Goal: Information Seeking & Learning: Learn about a topic

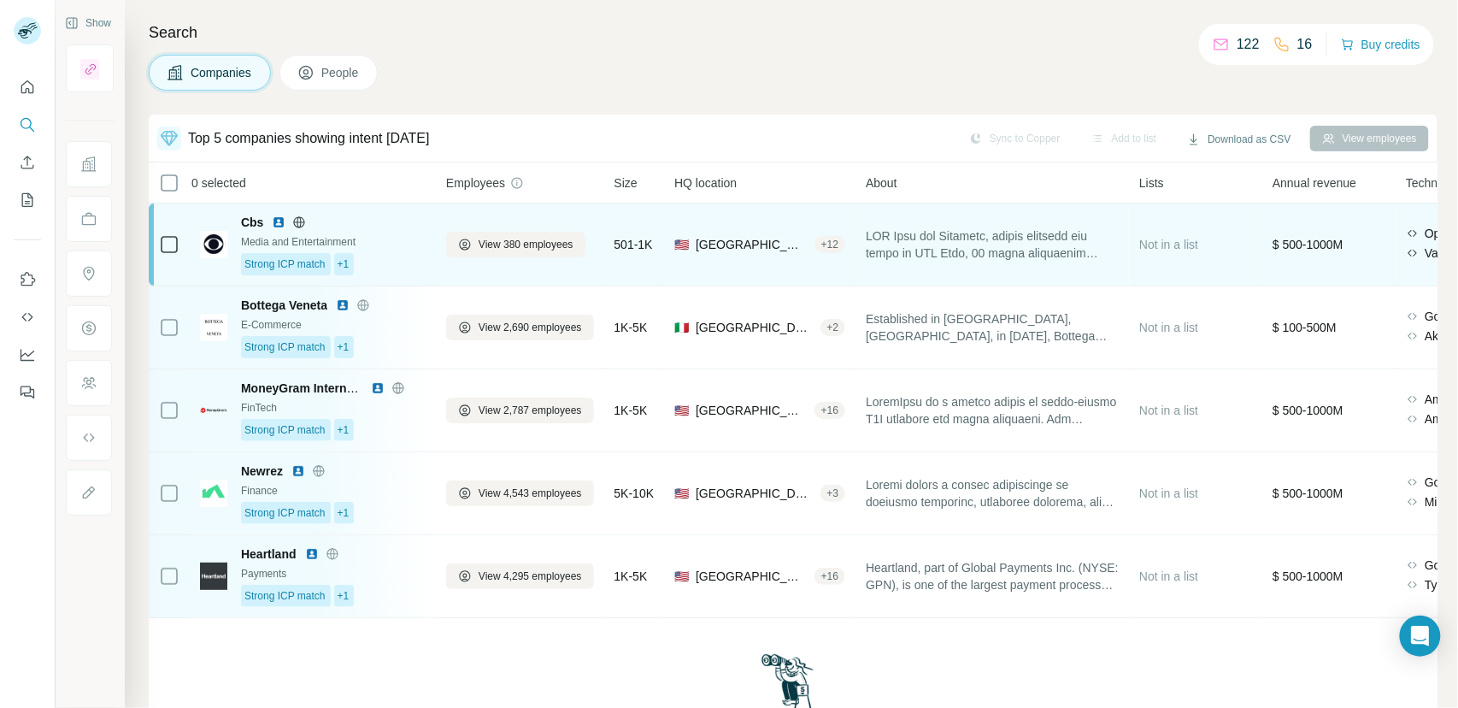
click at [391, 266] on div "Strong ICP match +1" at bounding box center [333, 264] width 185 height 22
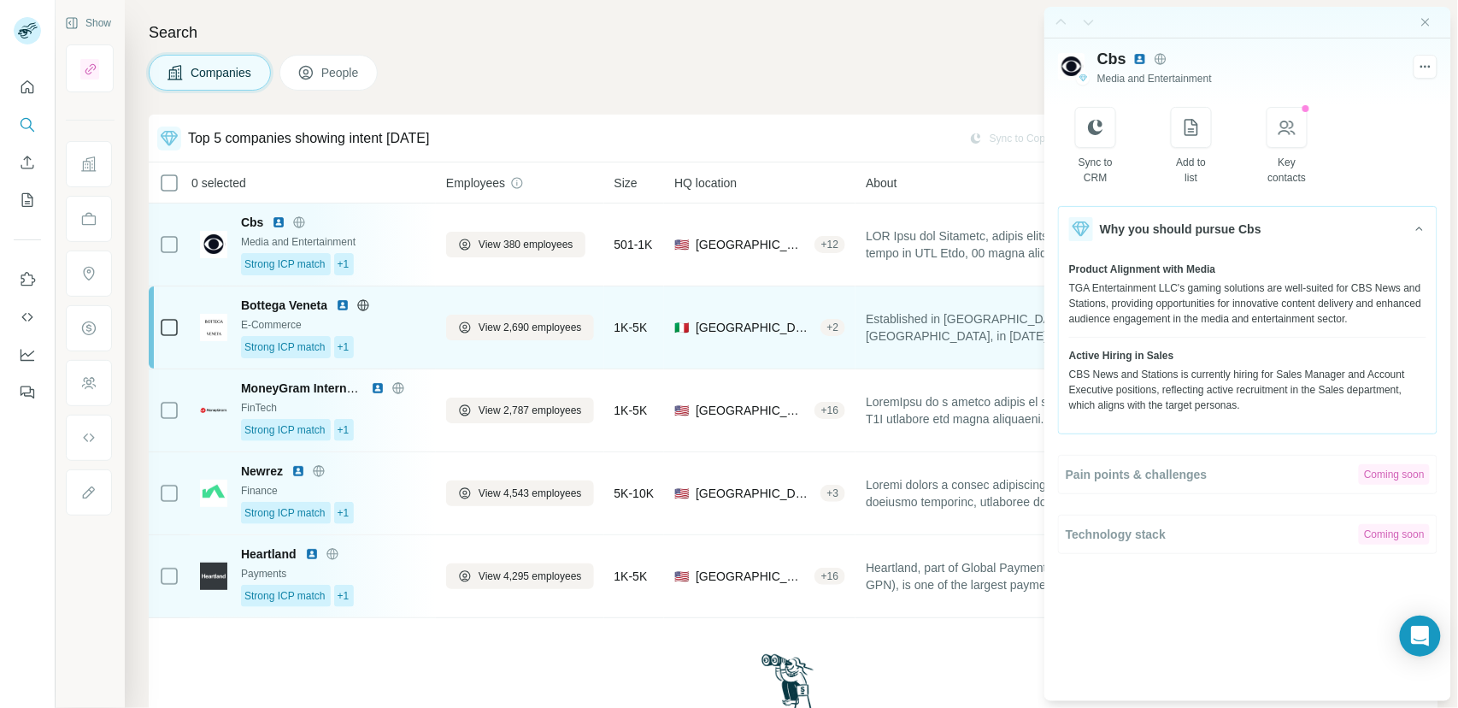
click at [397, 331] on div "E-Commerce" at bounding box center [333, 324] width 185 height 15
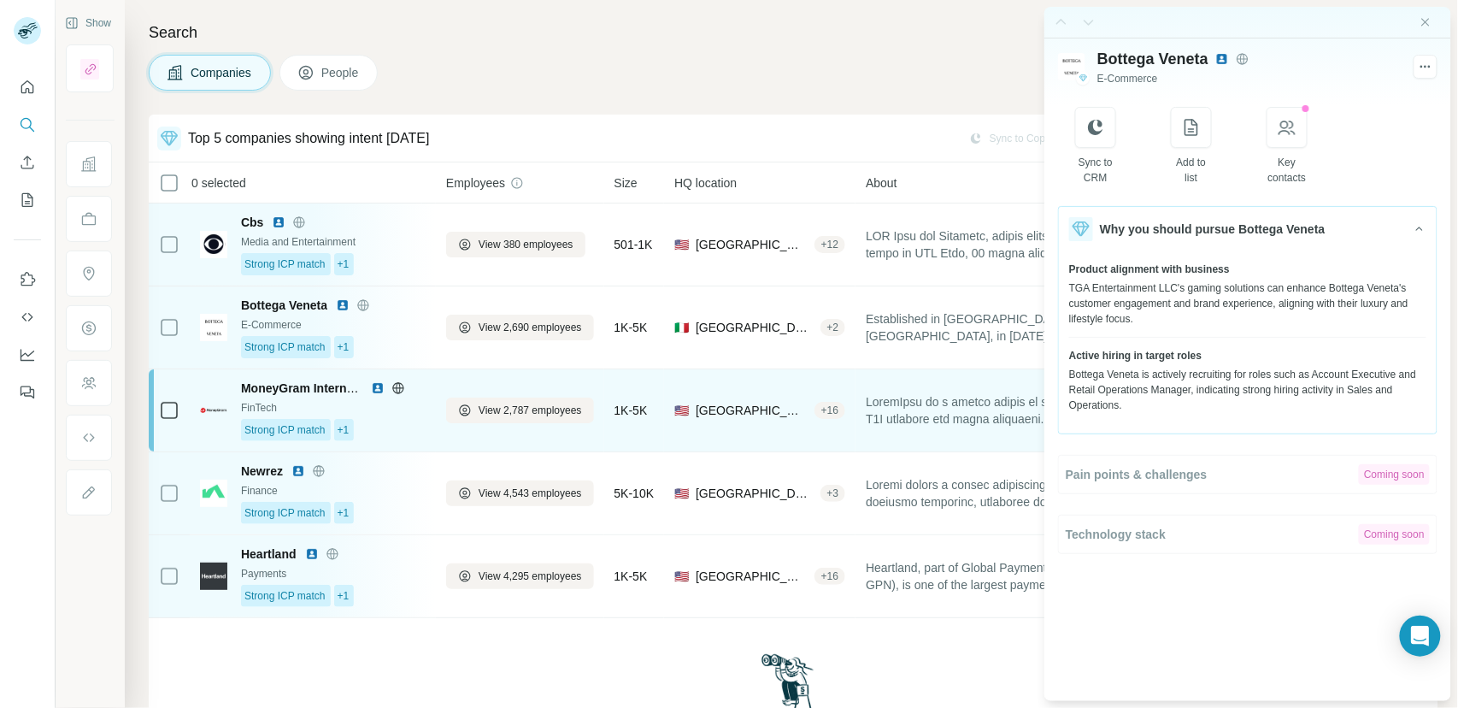
click at [403, 428] on div "Strong ICP match +1" at bounding box center [333, 430] width 185 height 22
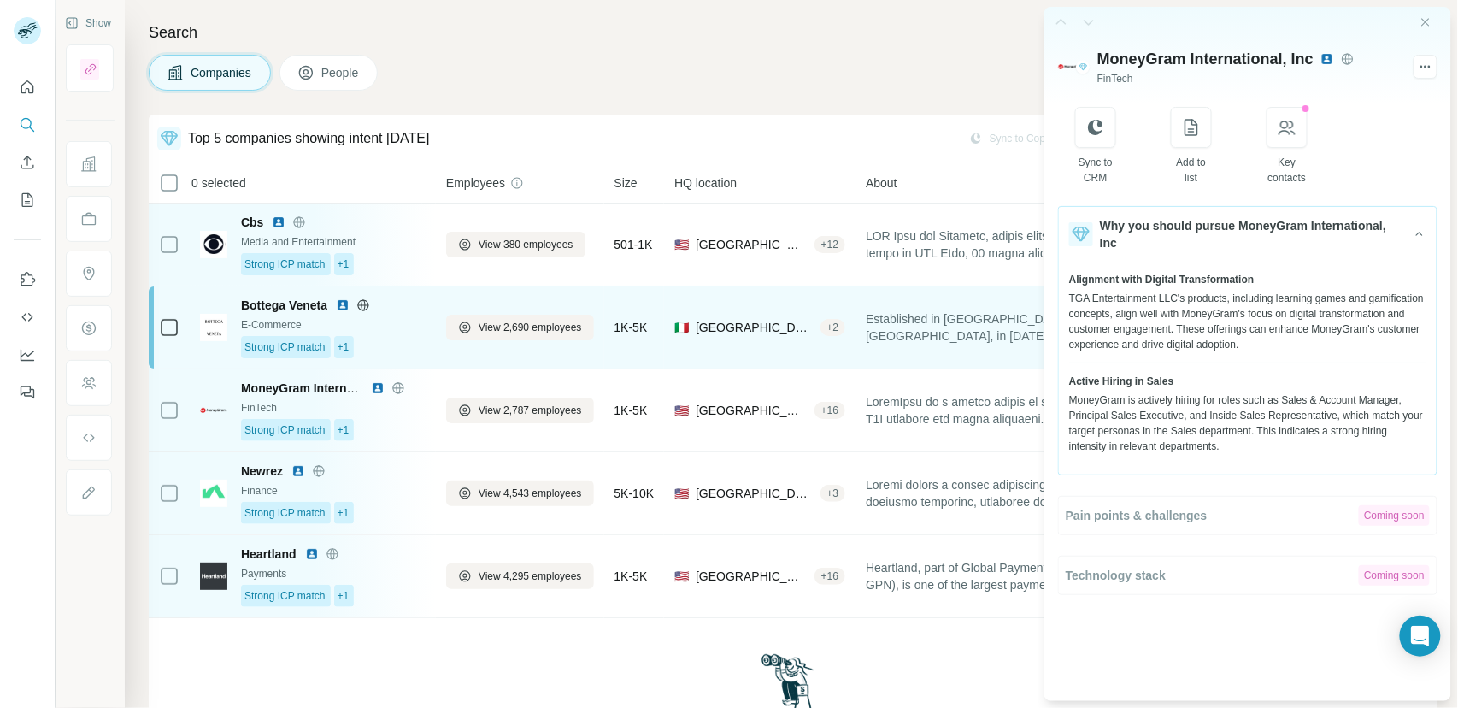
click at [391, 326] on div "E-Commerce" at bounding box center [333, 324] width 185 height 15
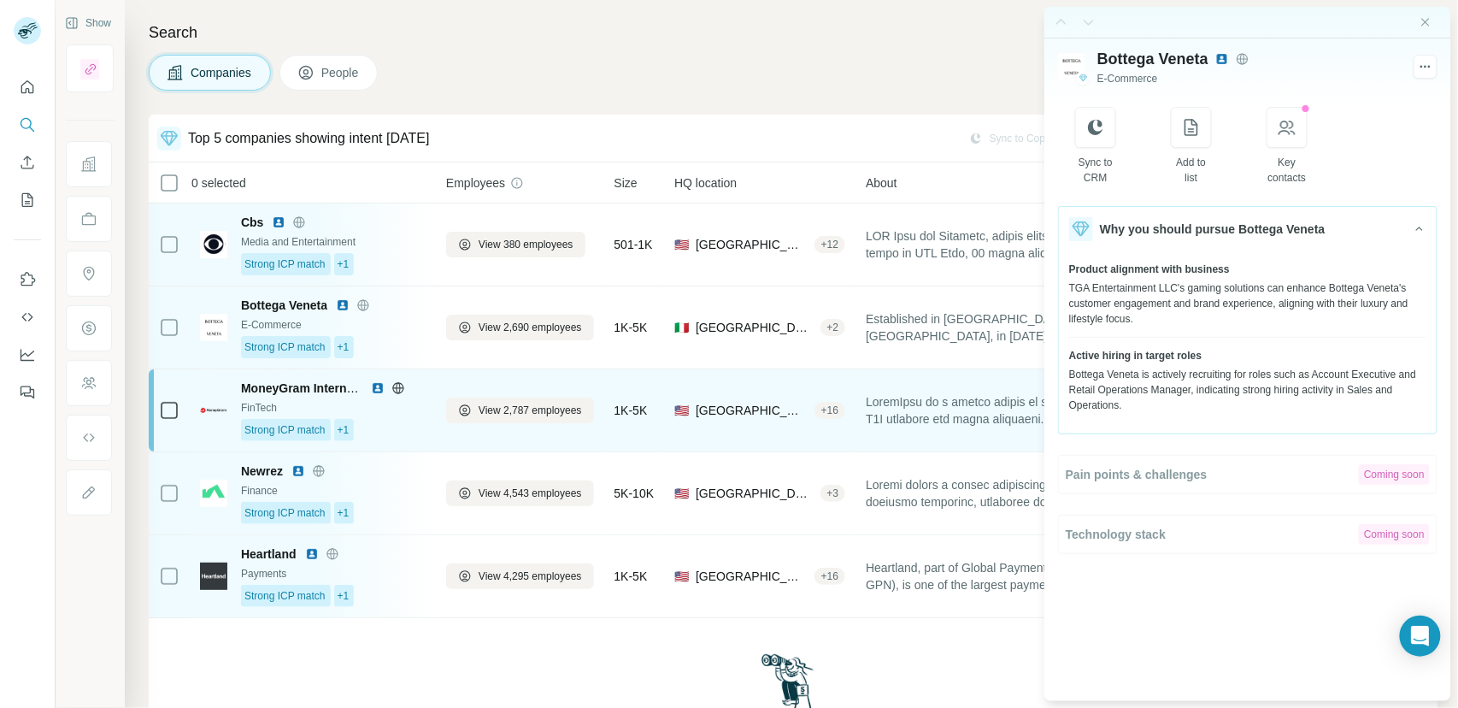
click at [399, 435] on div "Strong ICP match +1" at bounding box center [333, 430] width 185 height 22
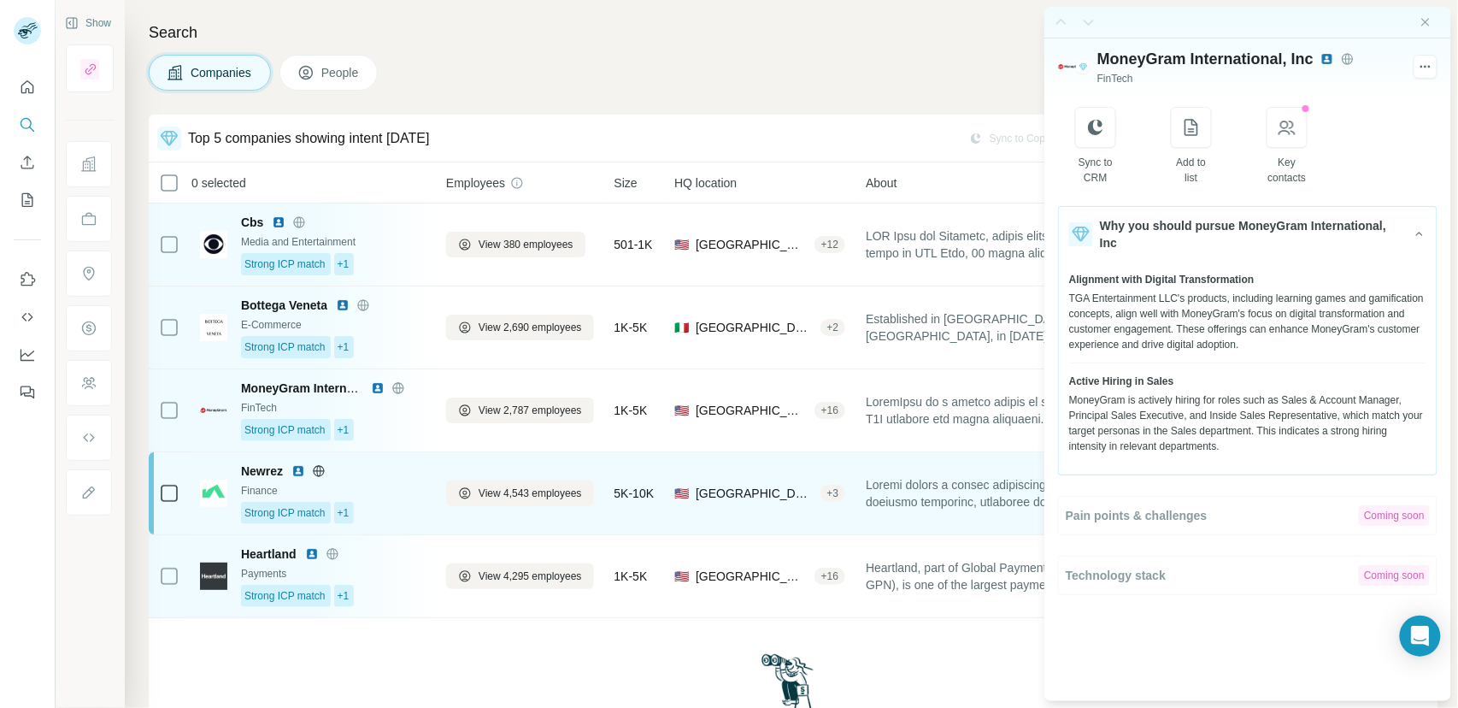
click at [399, 506] on div "Strong ICP match +1" at bounding box center [333, 513] width 185 height 22
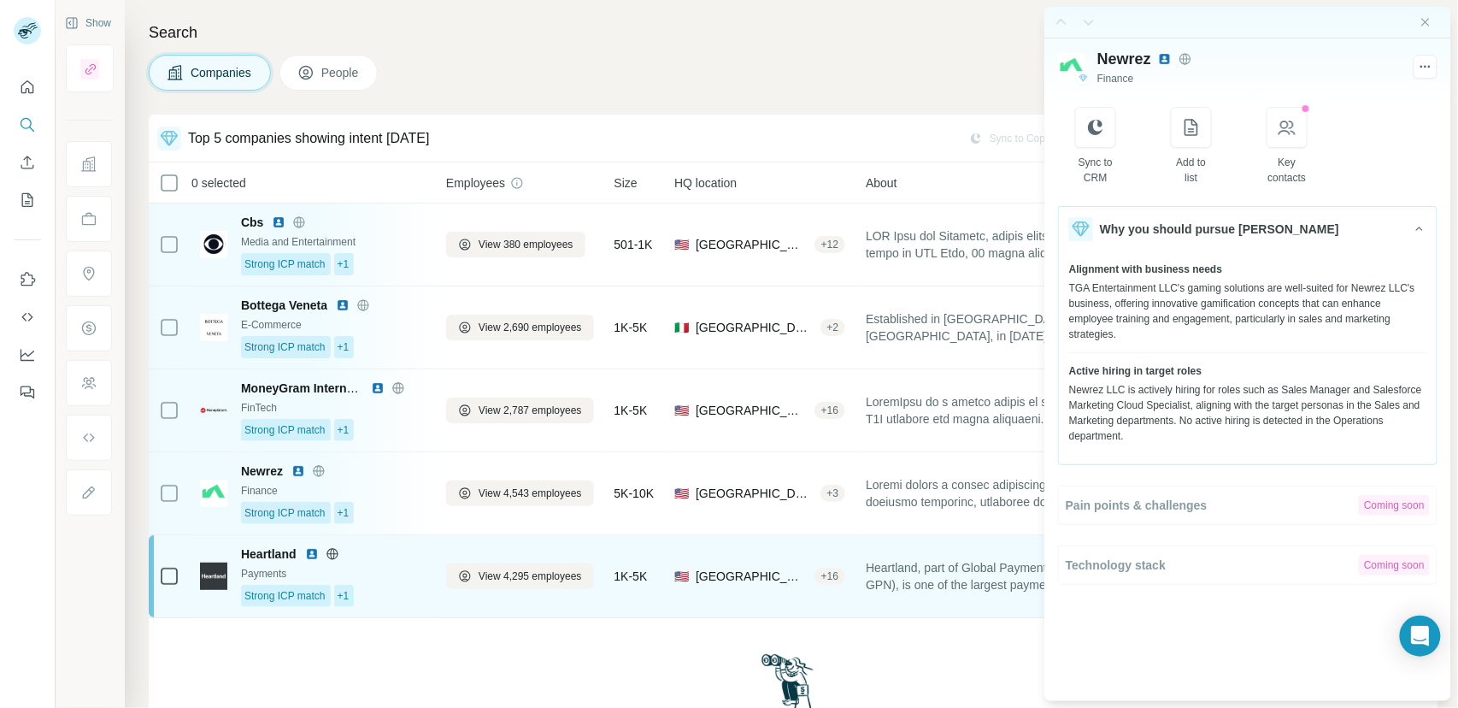
click at [387, 597] on div "Strong ICP match +1" at bounding box center [333, 596] width 185 height 22
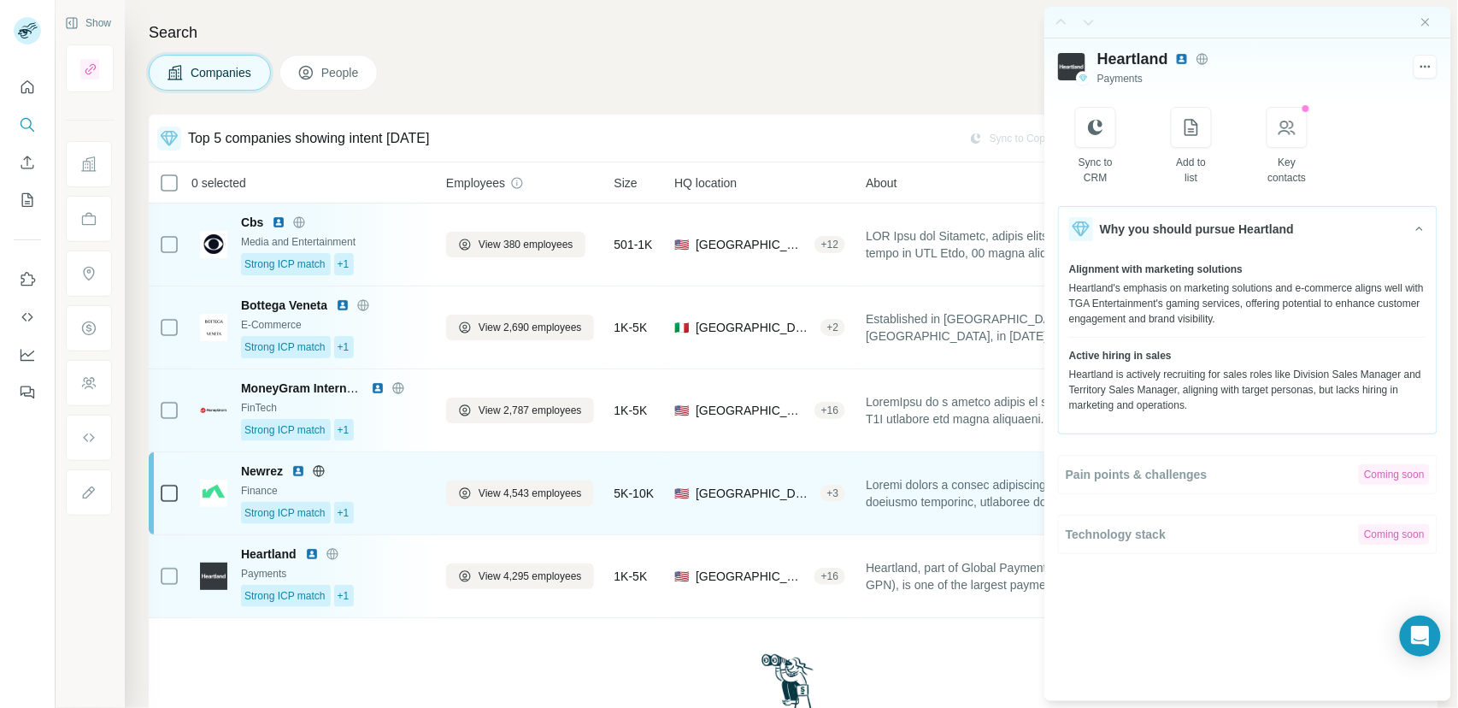
click at [401, 503] on div "Strong ICP match +1" at bounding box center [333, 513] width 185 height 22
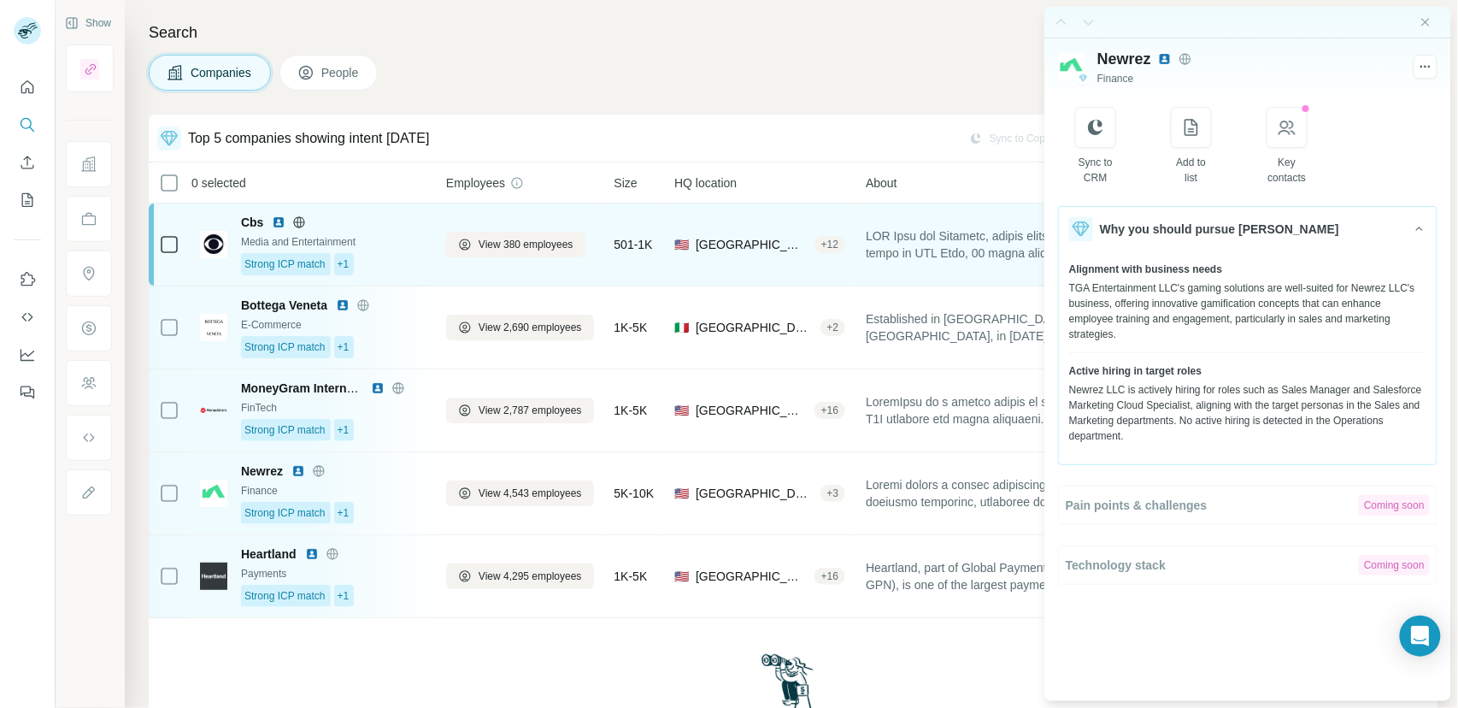
click at [384, 261] on div "Strong ICP match +1" at bounding box center [333, 264] width 185 height 22
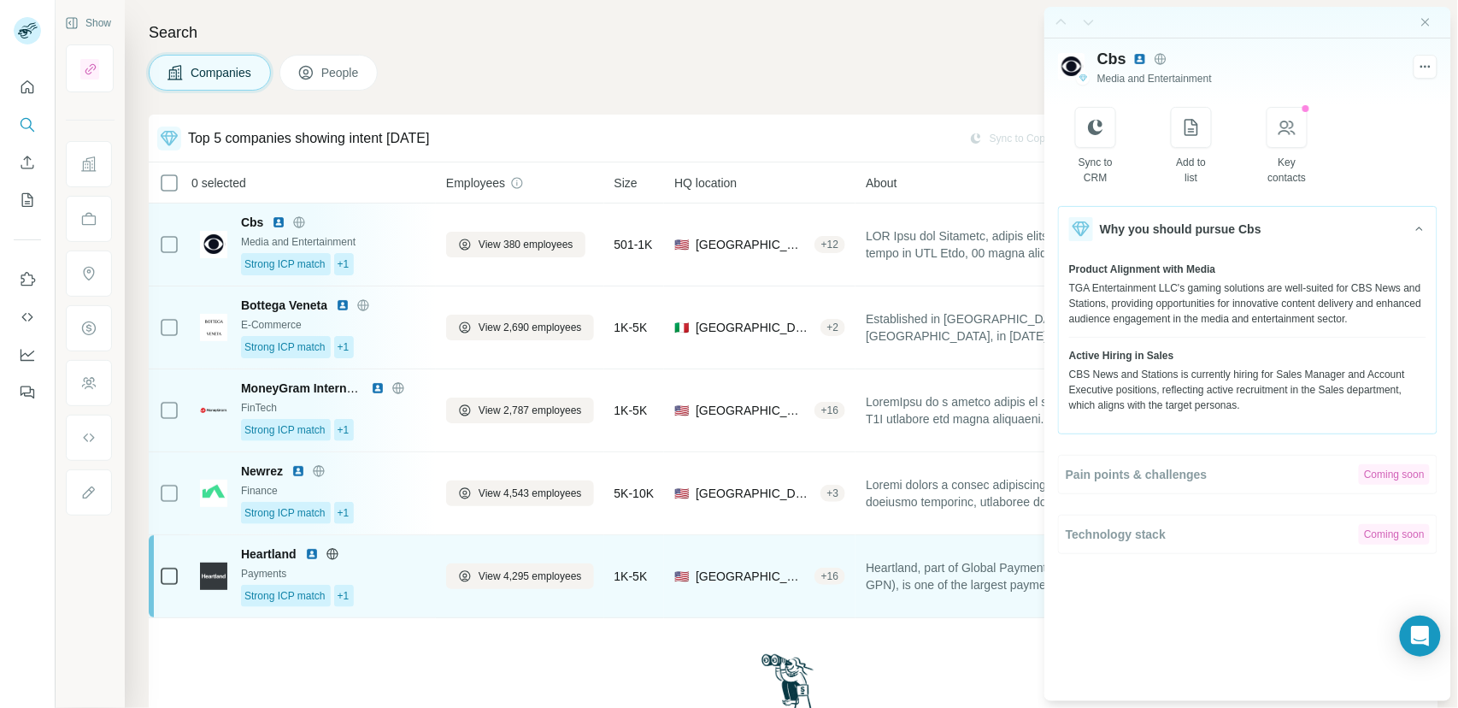
click at [400, 570] on div "Payments" at bounding box center [333, 573] width 185 height 15
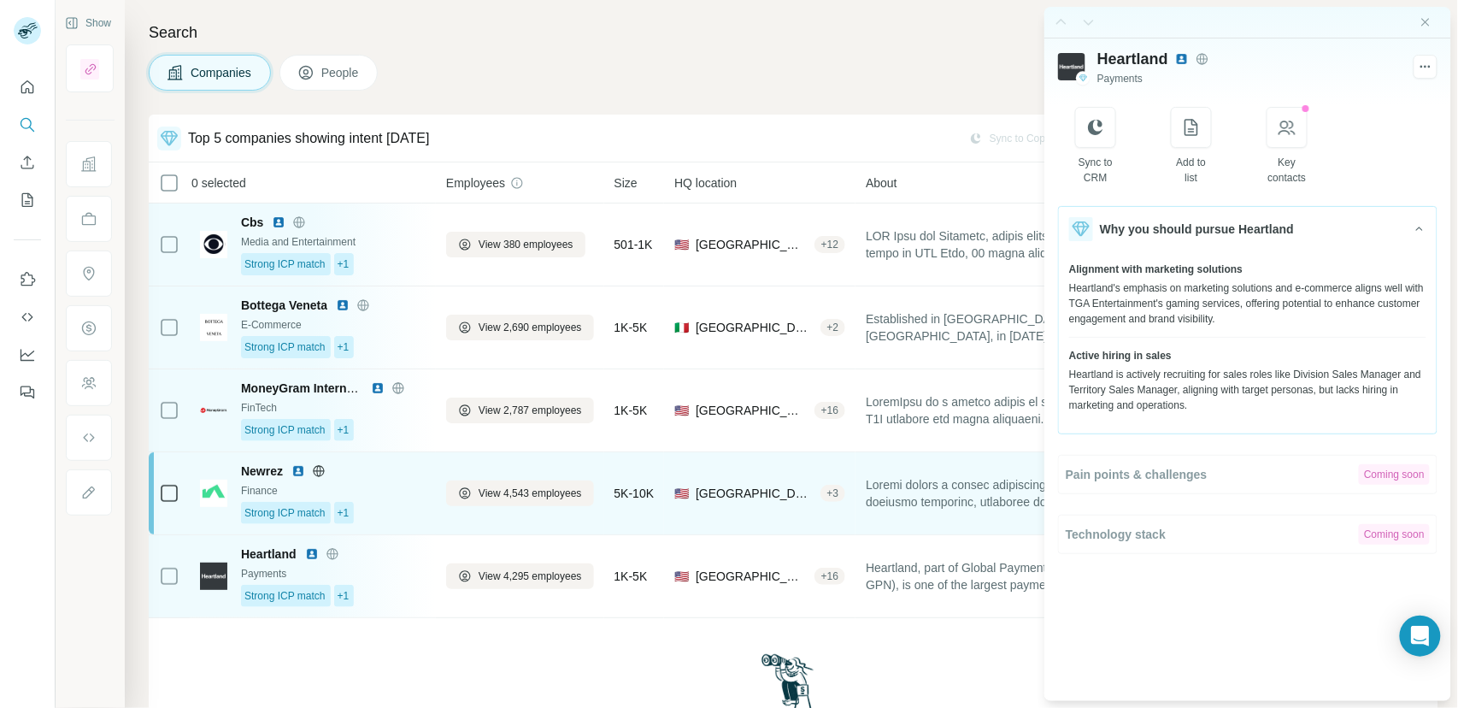
click at [396, 489] on div "Finance" at bounding box center [333, 490] width 185 height 15
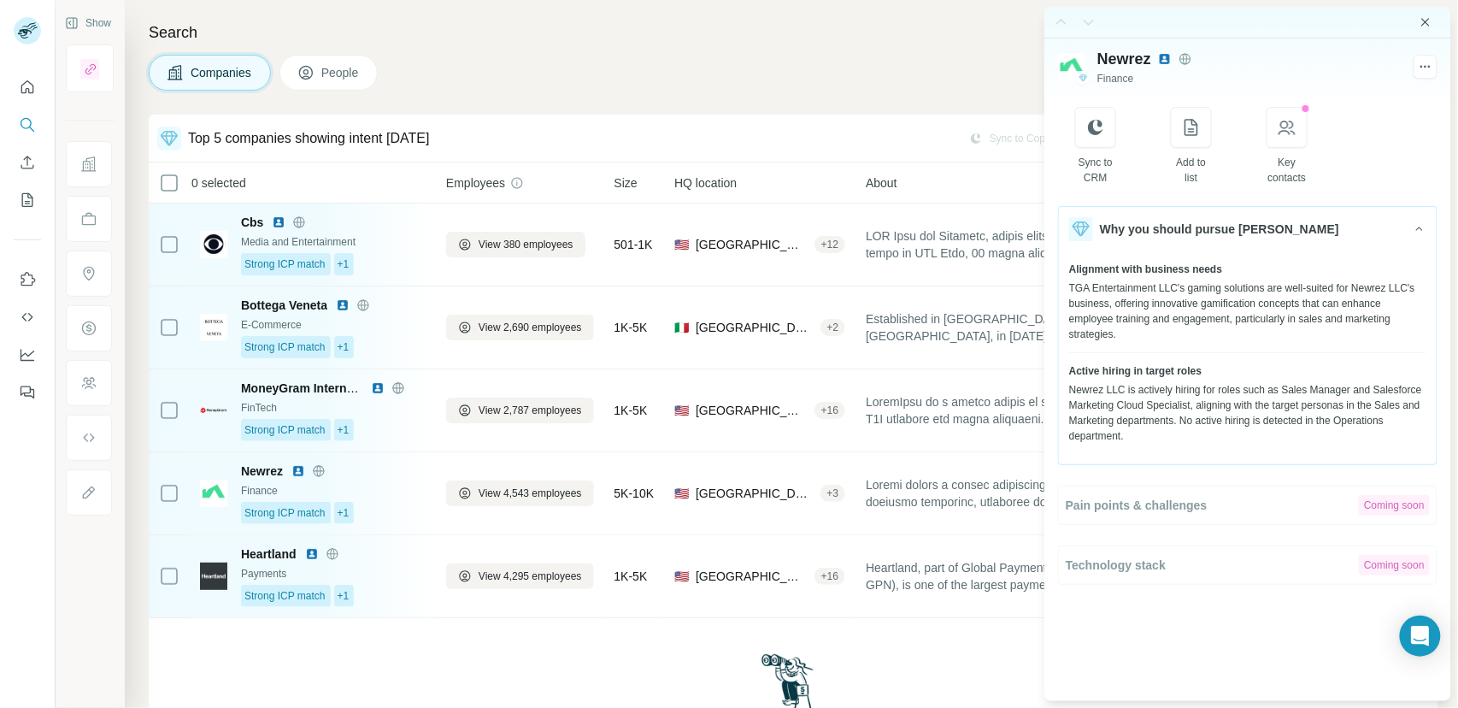
click at [1428, 26] on icon "Close side panel" at bounding box center [1426, 22] width 14 height 14
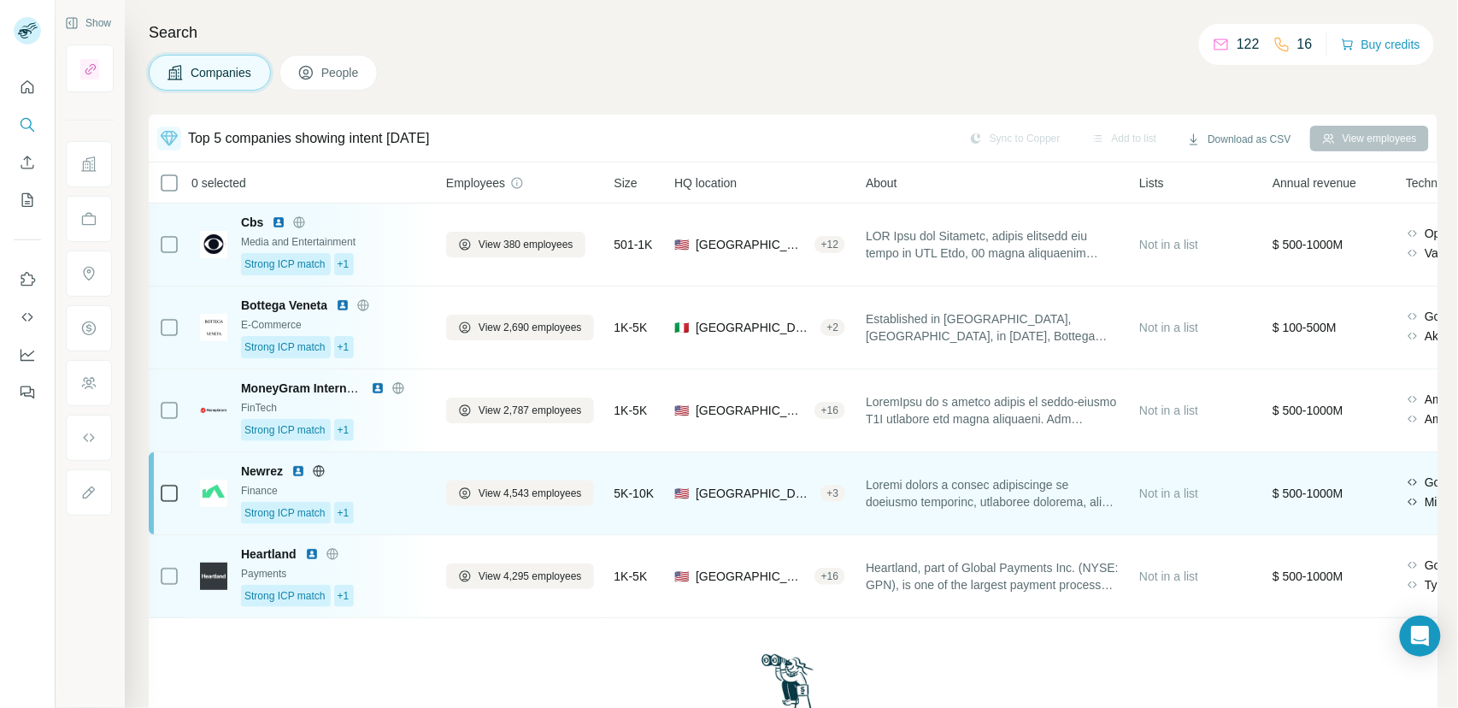
click at [411, 510] on div "Strong ICP match +1" at bounding box center [333, 513] width 185 height 22
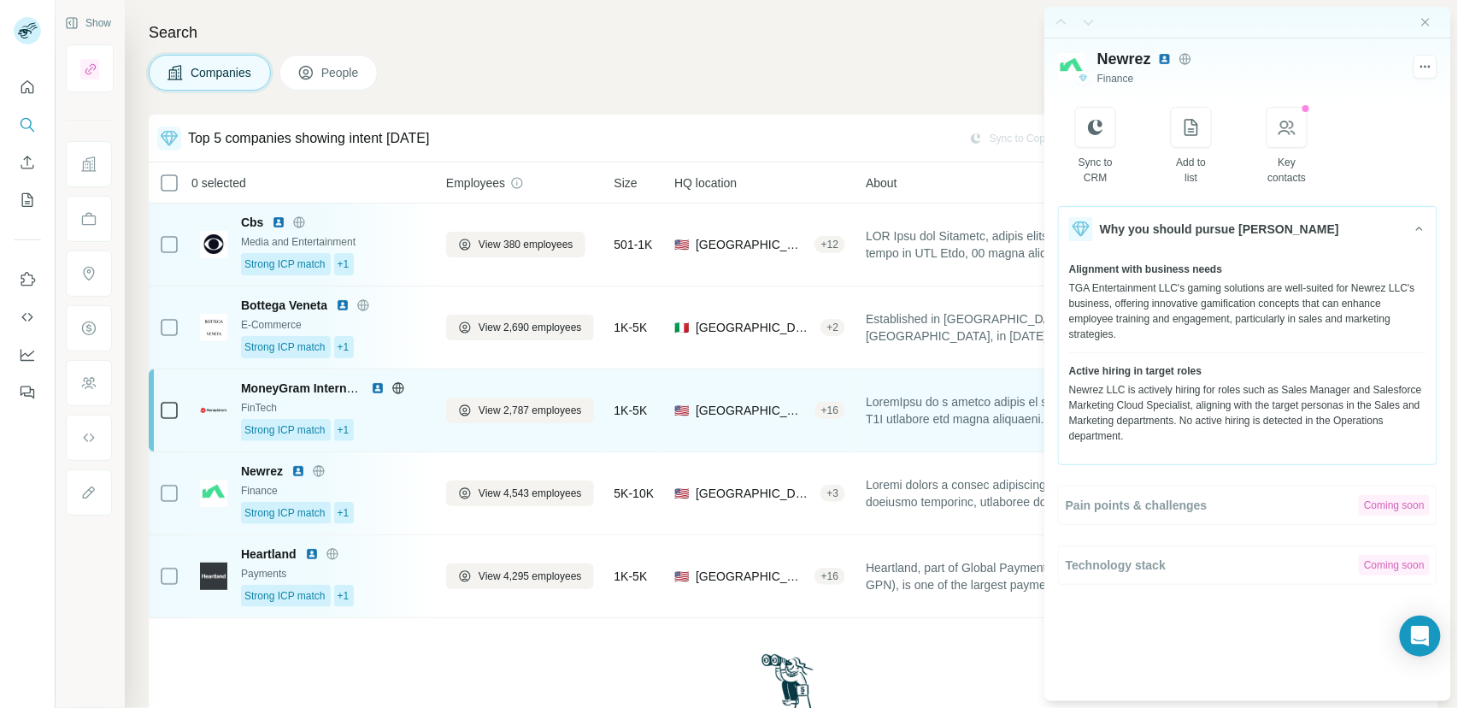
click at [399, 427] on div "Strong ICP match +1" at bounding box center [333, 430] width 185 height 22
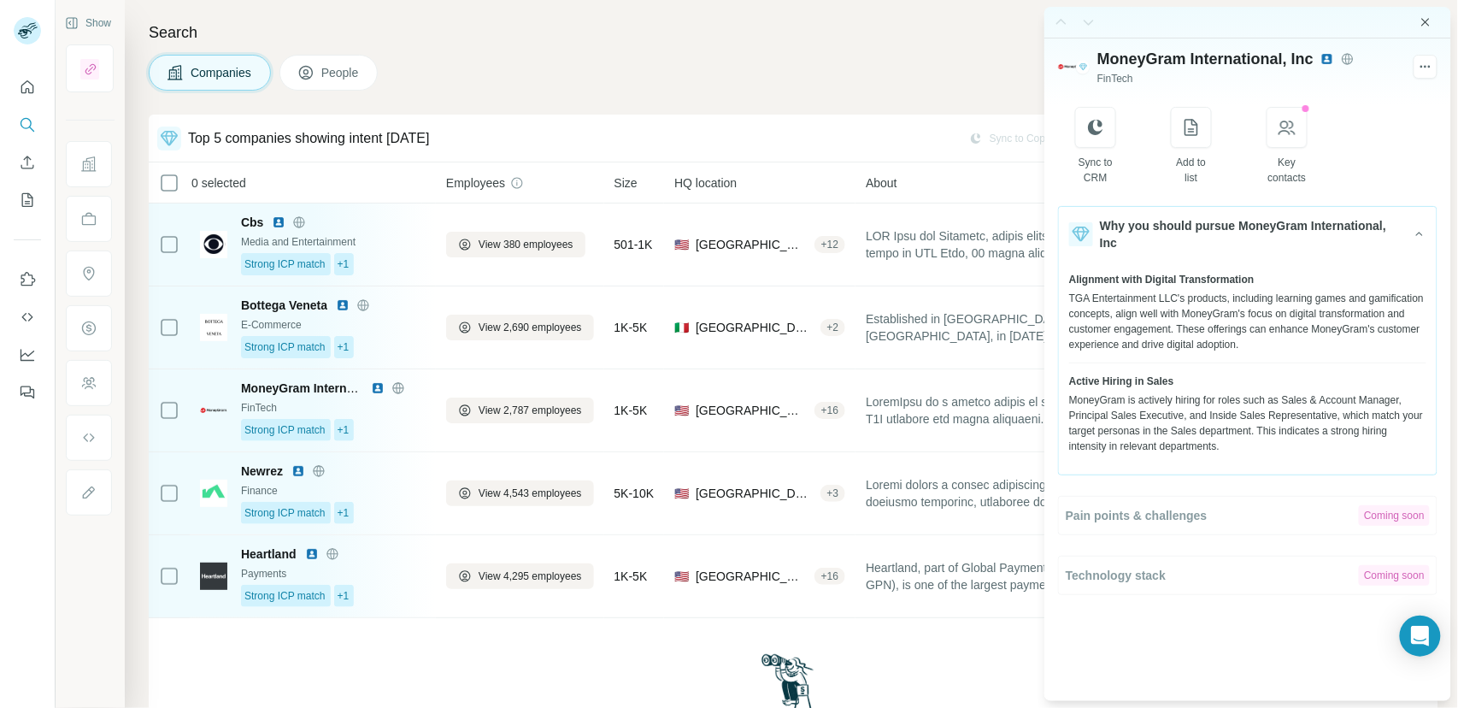
click at [1423, 26] on icon "Close side panel" at bounding box center [1426, 22] width 14 height 14
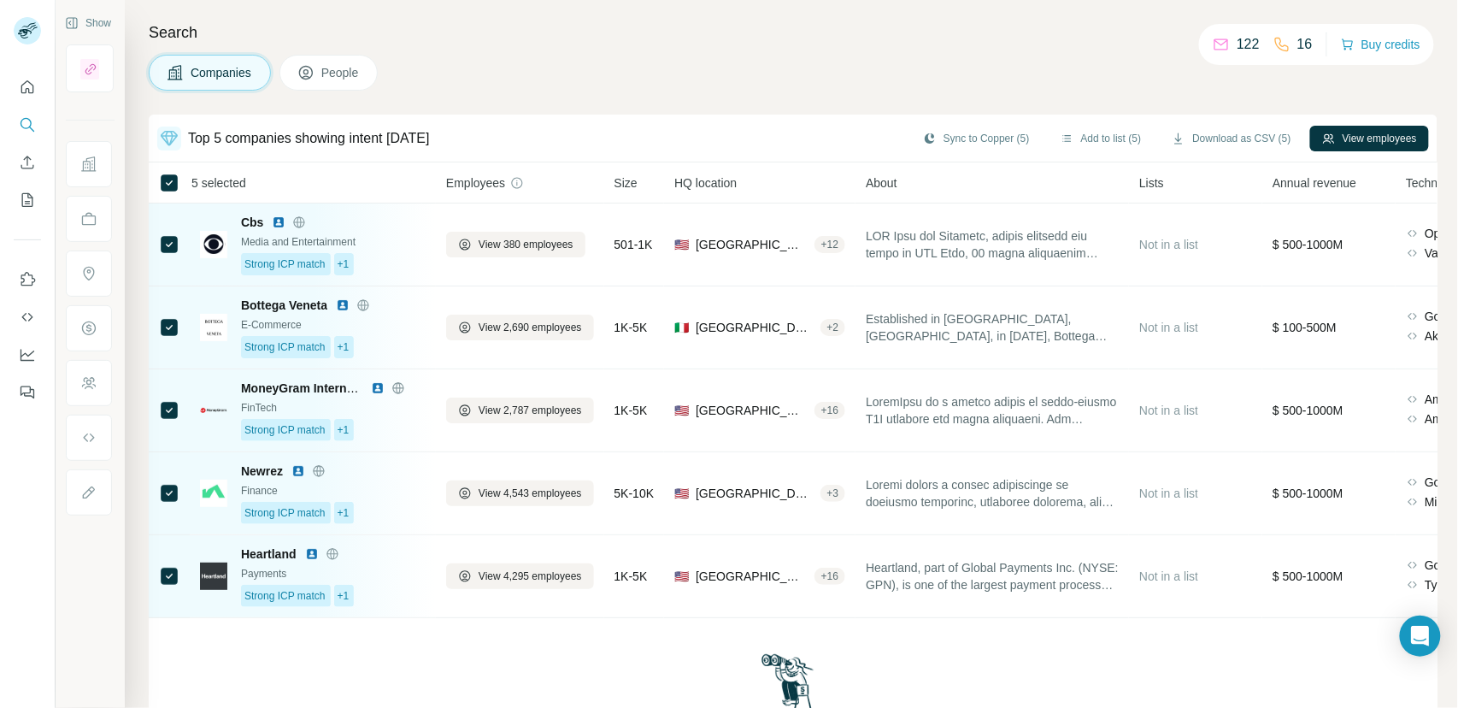
click at [710, 86] on div "Companies People" at bounding box center [793, 73] width 1289 height 36
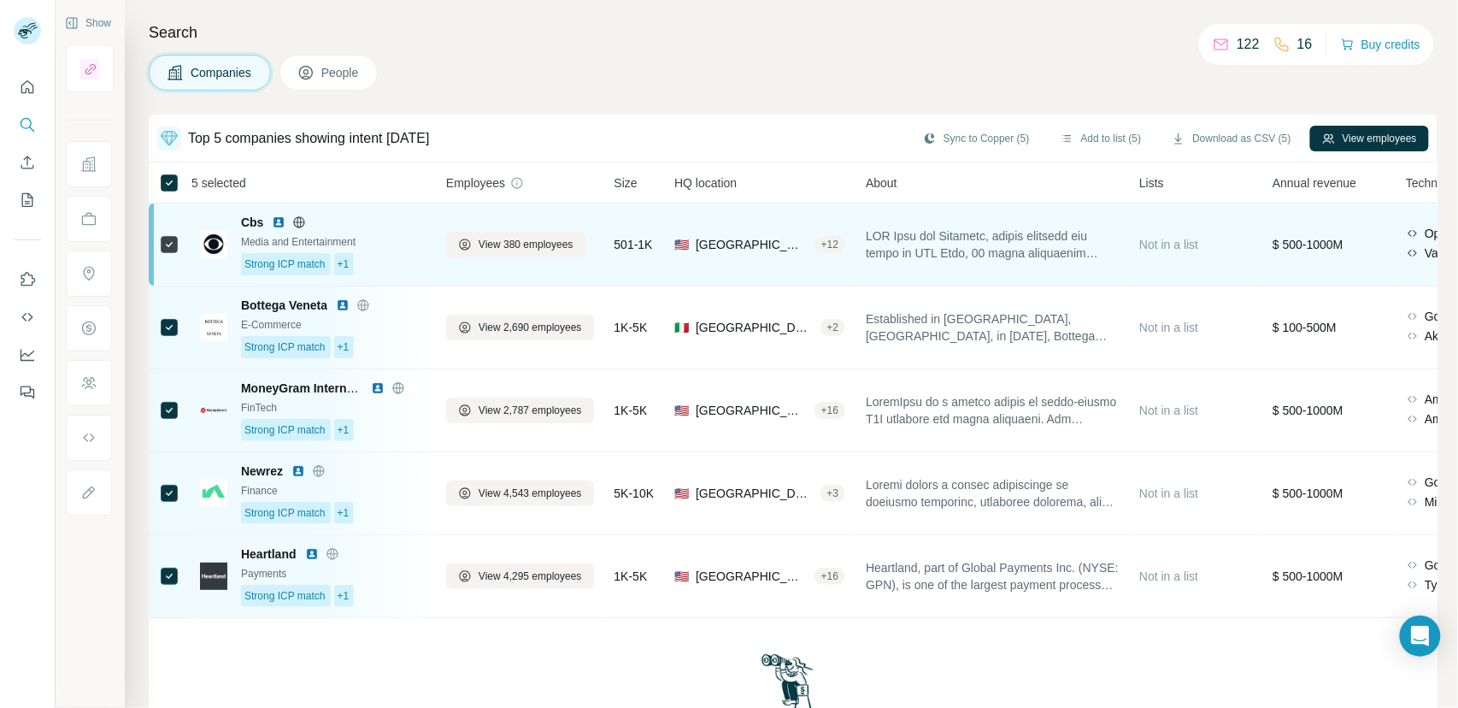
click at [413, 262] on div "Strong ICP match +1" at bounding box center [333, 264] width 185 height 22
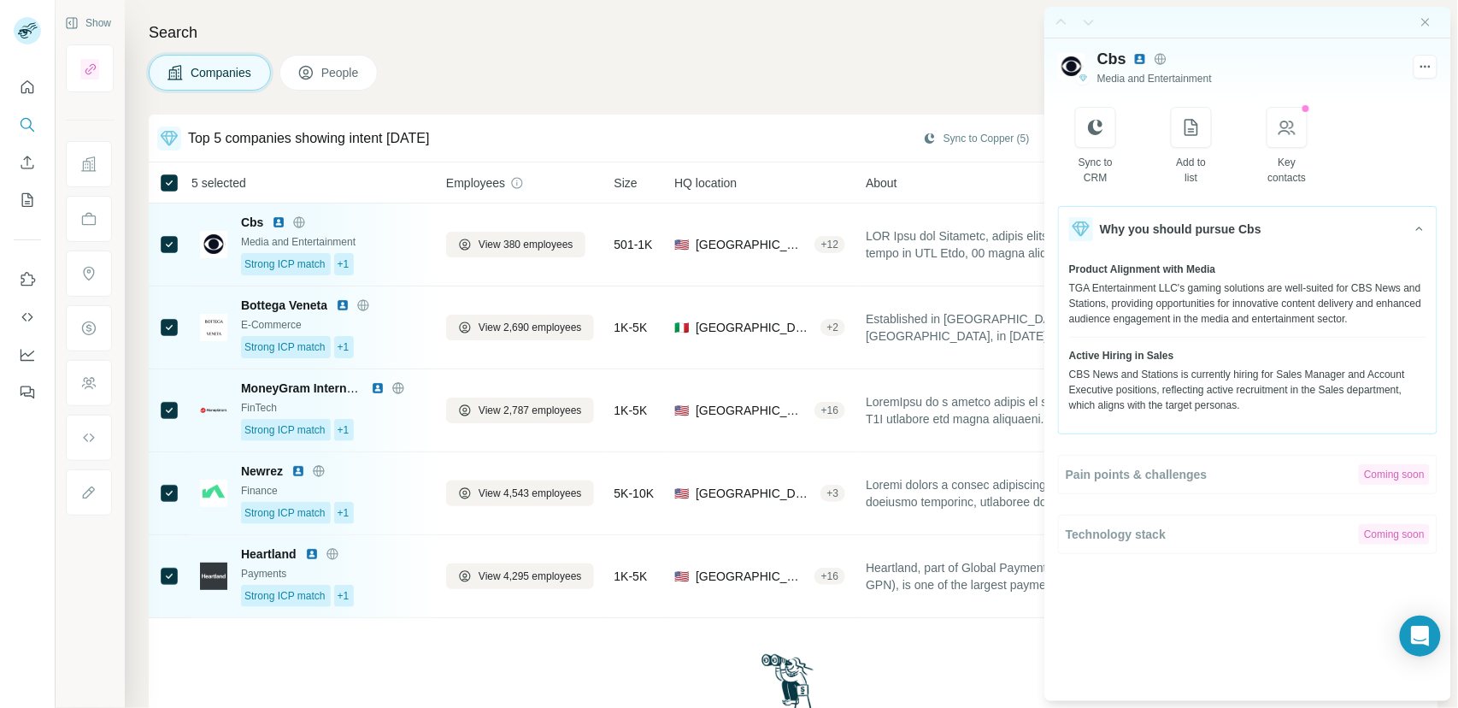
click at [724, 46] on div "Search Companies People Top 5 companies showing intent [DATE] Sync to Copper (5…" at bounding box center [791, 354] width 1333 height 708
click at [1424, 26] on icon "Close side panel" at bounding box center [1426, 22] width 14 height 14
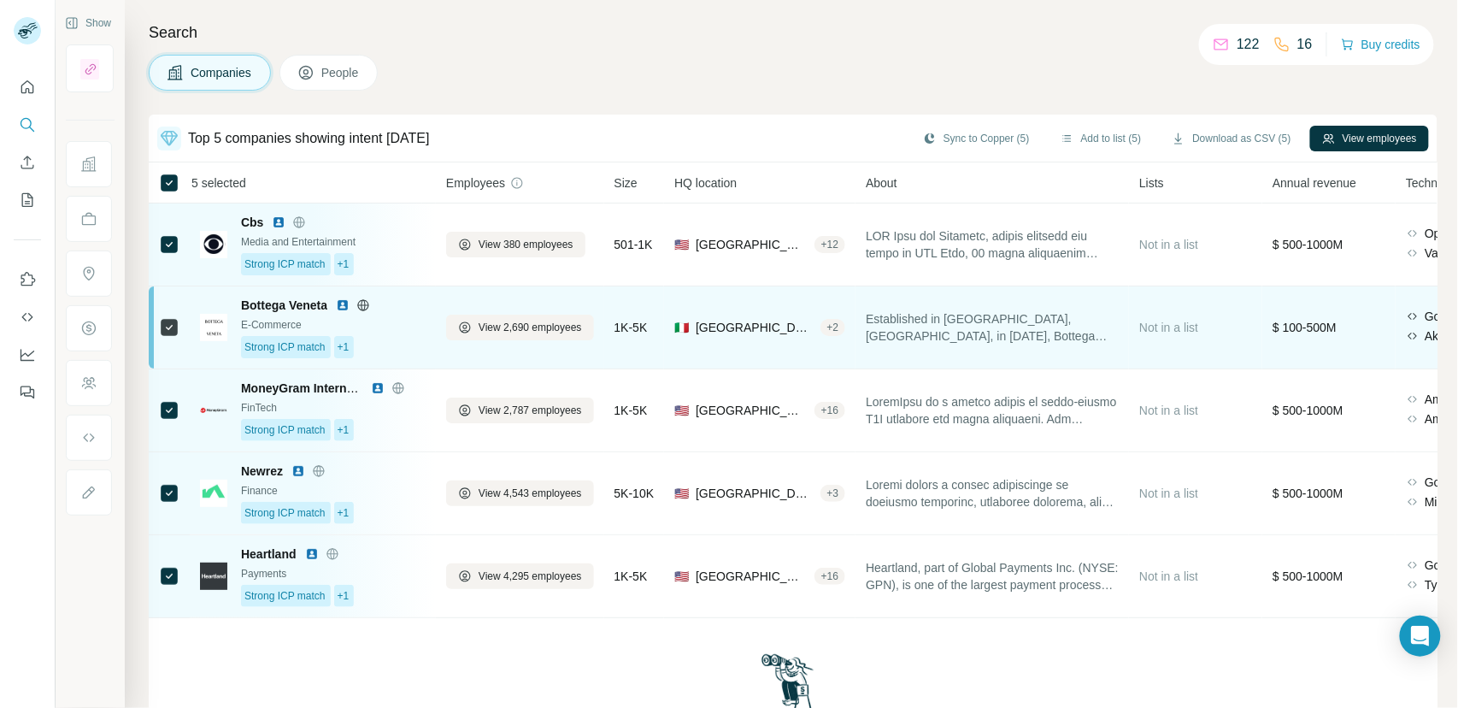
click at [344, 306] on img at bounding box center [343, 305] width 14 height 14
click at [368, 310] on icon at bounding box center [363, 305] width 14 height 14
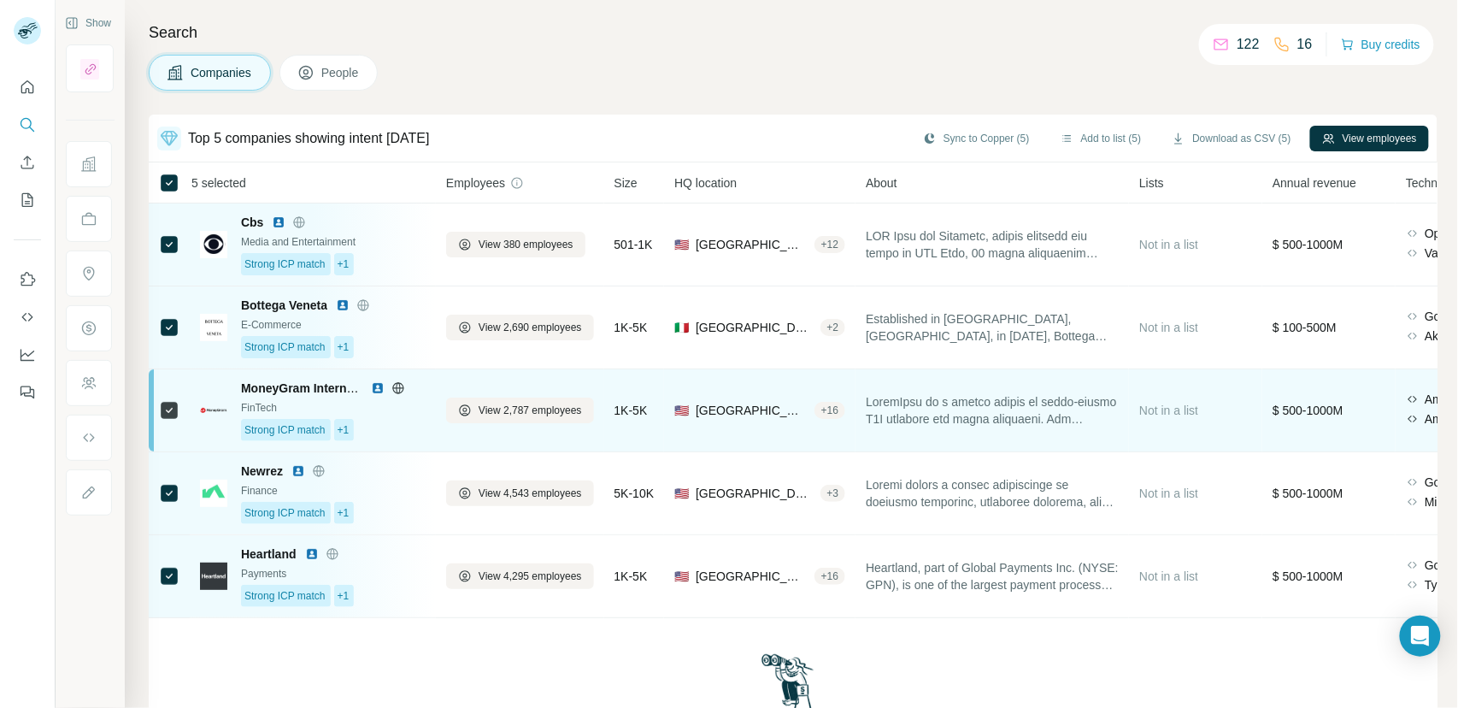
click at [383, 419] on div "Strong ICP match +1" at bounding box center [333, 430] width 185 height 22
